Goal: Transaction & Acquisition: Download file/media

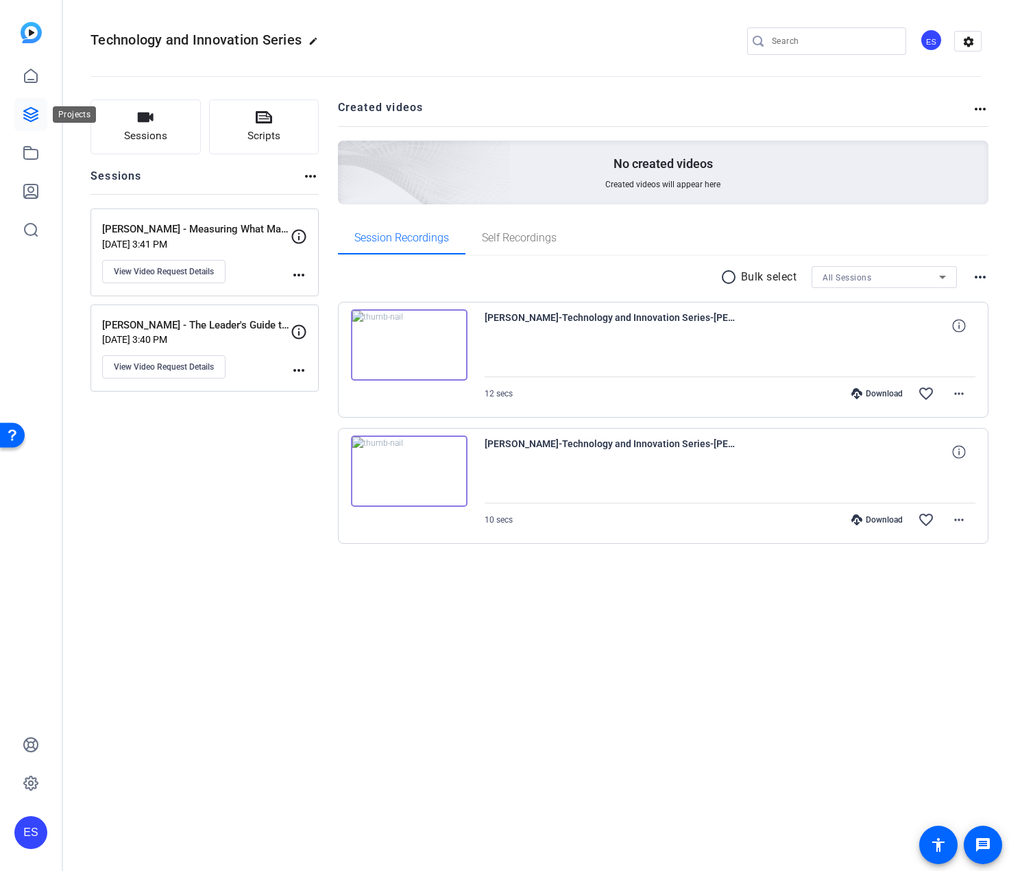
click at [32, 119] on icon at bounding box center [31, 114] width 16 height 16
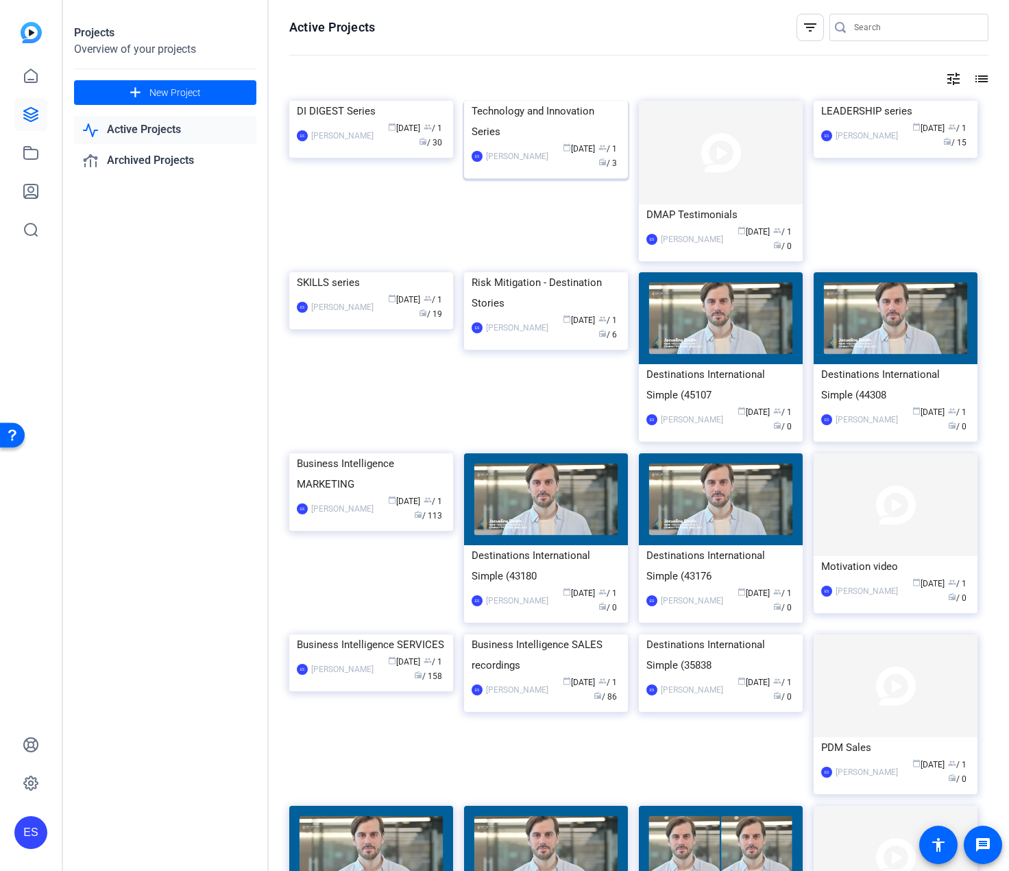
click at [574, 142] on div "Technology and Innovation Series" at bounding box center [546, 121] width 149 height 41
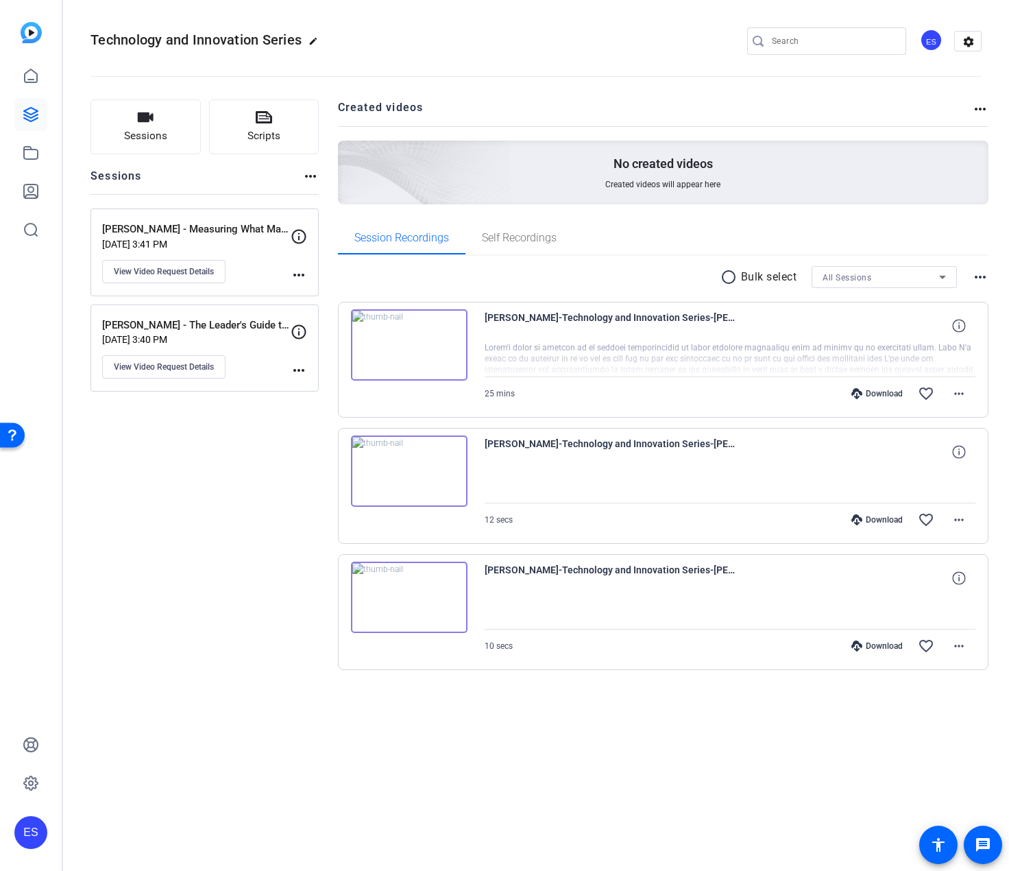
click at [428, 344] on img at bounding box center [409, 344] width 117 height 71
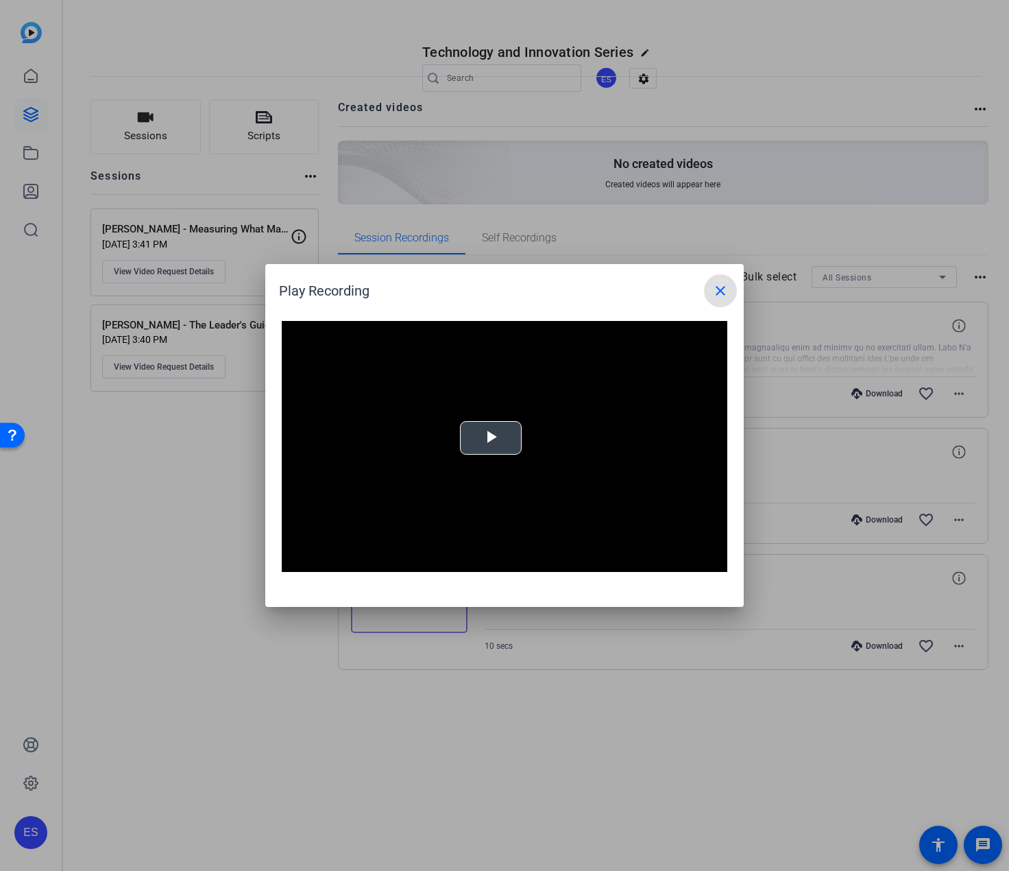
click at [491, 438] on span "Video Player" at bounding box center [491, 438] width 0 height 0
click at [721, 291] on mat-icon "close" at bounding box center [720, 290] width 16 height 16
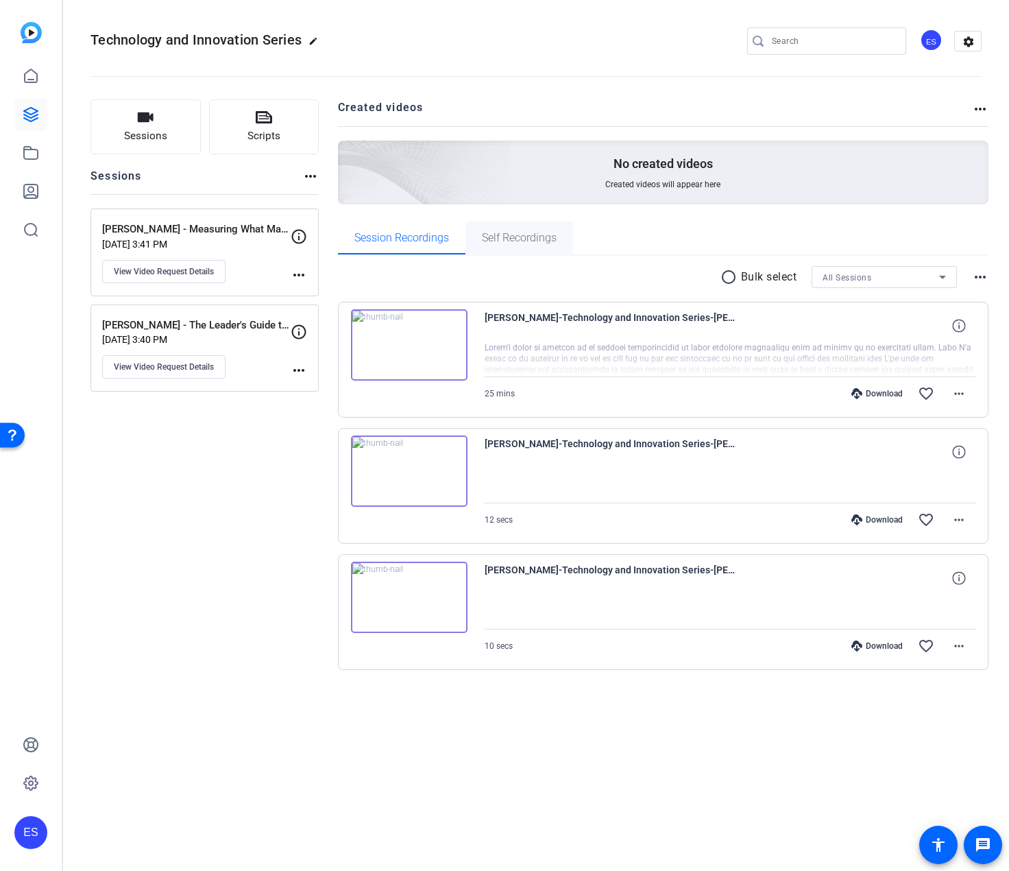
click at [535, 235] on span "Self Recordings" at bounding box center [519, 237] width 75 height 11
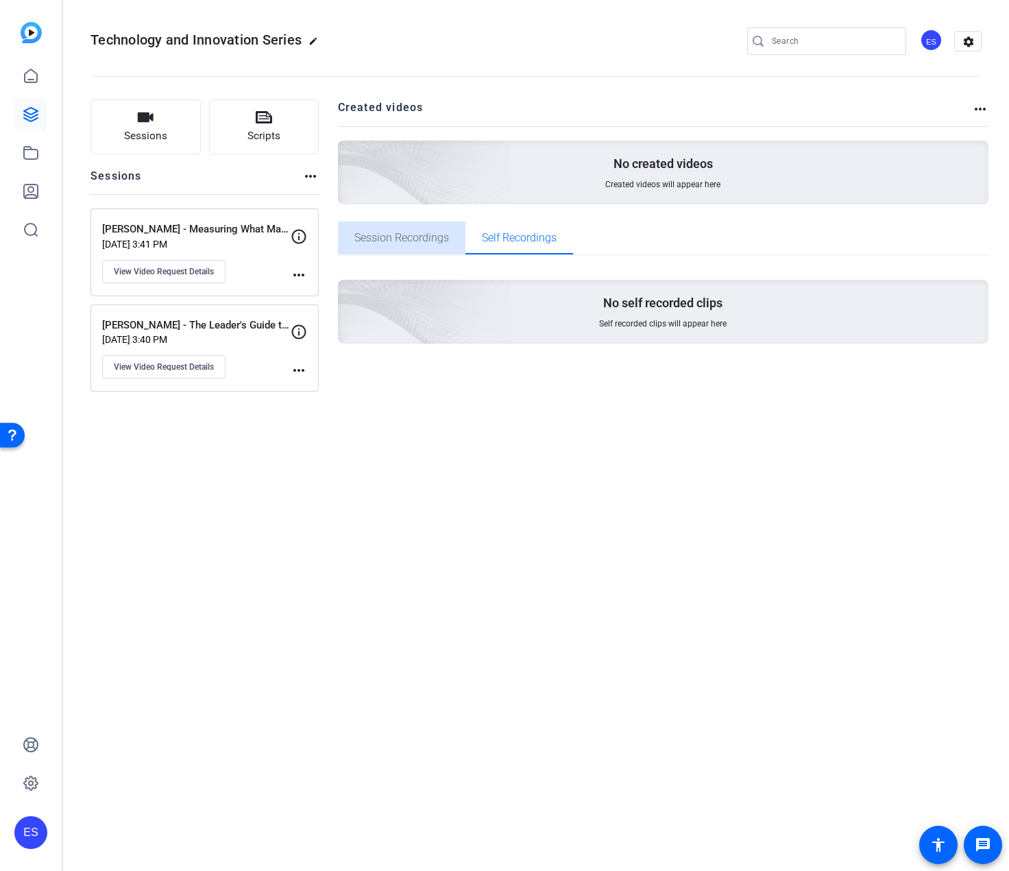
click at [412, 241] on span "Session Recordings" at bounding box center [401, 237] width 95 height 11
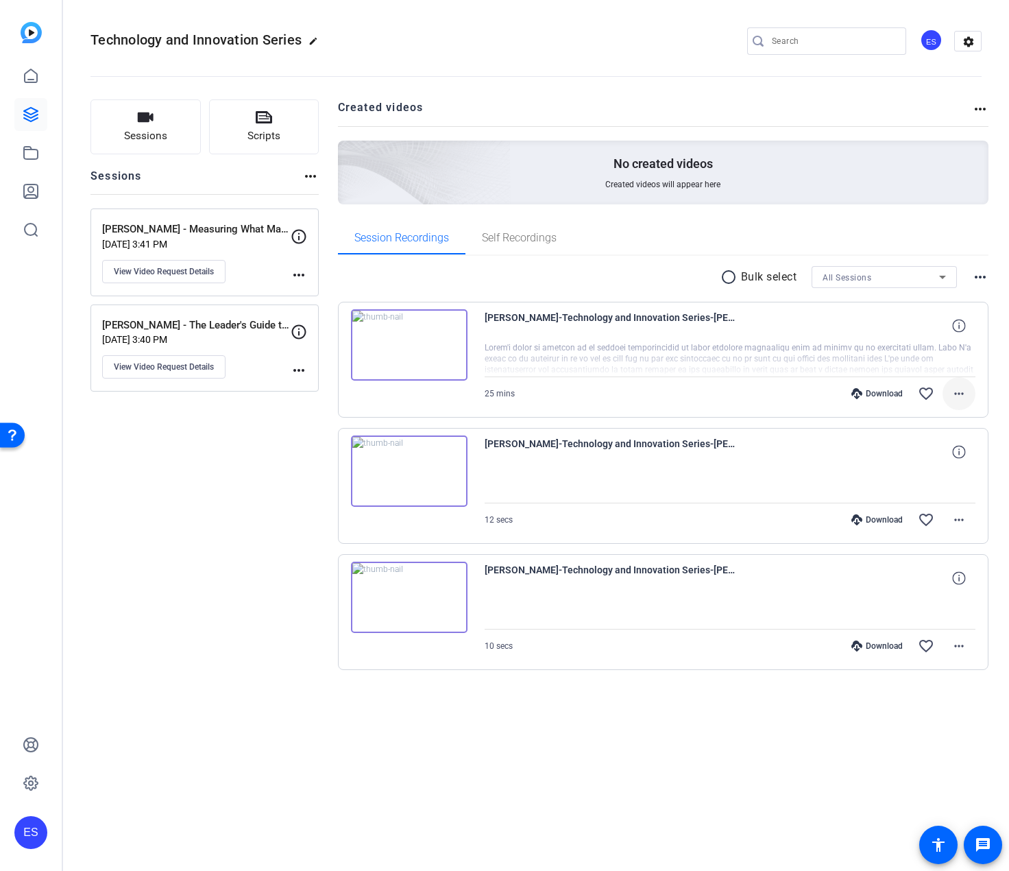
click at [963, 395] on mat-icon "more_horiz" at bounding box center [959, 393] width 16 height 16
click at [933, 452] on span "Download MP4" at bounding box center [923, 456] width 82 height 16
